Goal: Find specific page/section: Find specific page/section

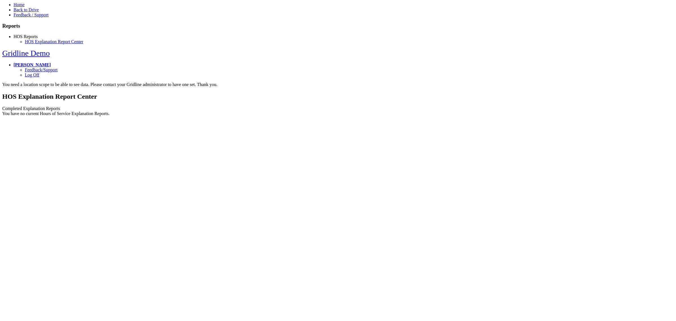
click at [30, 12] on link "Back to Drive" at bounding box center [26, 9] width 25 height 5
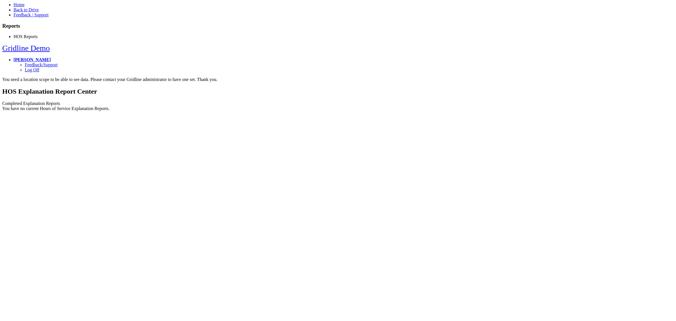
click at [20, 12] on link "Back to Drive" at bounding box center [26, 9] width 25 height 5
click at [15, 12] on link "Back to Drive" at bounding box center [26, 9] width 25 height 5
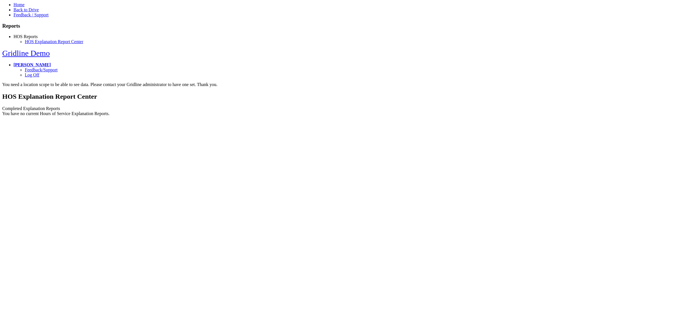
click at [447, 106] on div "Completed Explanation Reports You have no current Hours of Service Explanation …" at bounding box center [338, 111] width 672 height 10
click at [16, 12] on link "Back to Drive" at bounding box center [26, 9] width 25 height 5
click at [23, 12] on link "Back to Drive" at bounding box center [26, 9] width 25 height 5
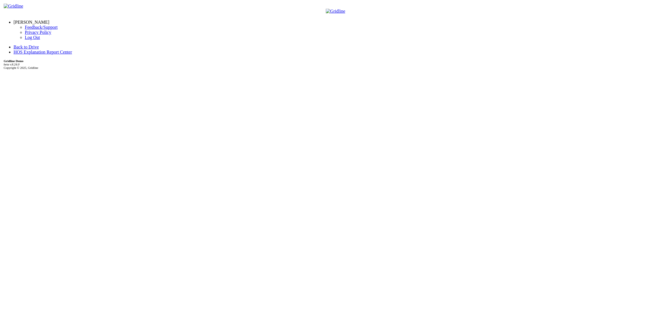
click at [14, 45] on link "Back to Drive" at bounding box center [26, 47] width 25 height 5
